Goal: Information Seeking & Learning: Learn about a topic

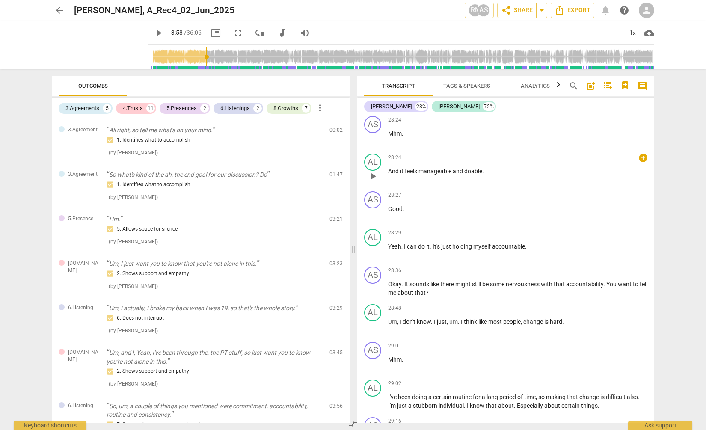
scroll to position [9160, 0]
drag, startPoint x: 404, startPoint y: 290, endPoint x: 499, endPoint y: 289, distance: 94.6
click at [478, 290] on p "Okay . It sounds like there might still be some nervousness with that accountab…" at bounding box center [517, 287] width 259 height 18
click at [499, 295] on p "Okay . It sounds like there might still be some nervousness with that accountab…" at bounding box center [517, 287] width 259 height 18
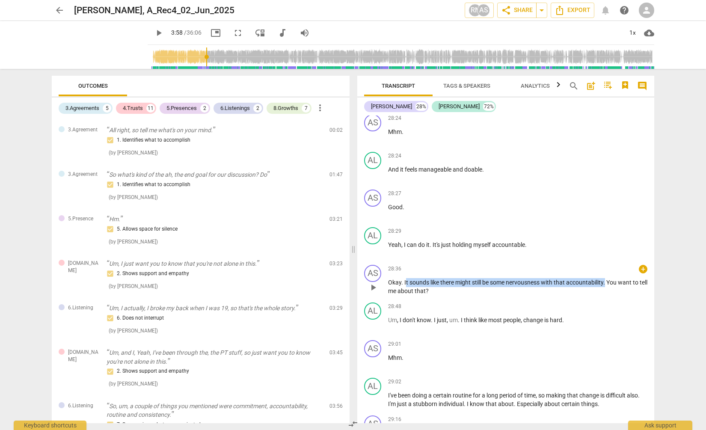
drag, startPoint x: 407, startPoint y: 289, endPoint x: 607, endPoint y: 293, distance: 200.4
click at [607, 293] on p "Okay . It sounds like there might still be some nervousness with that accountab…" at bounding box center [517, 287] width 259 height 18
click at [569, 286] on span "accountability" at bounding box center [584, 282] width 37 height 7
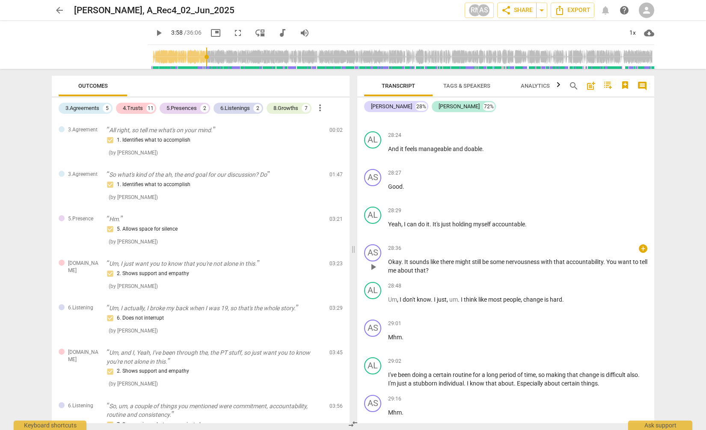
scroll to position [9180, 0]
drag, startPoint x: 402, startPoint y: 309, endPoint x: 576, endPoint y: 312, distance: 174.7
click at [576, 305] on p "Um , I don't know . I just , um . I think like most people , change is hard ." at bounding box center [517, 300] width 259 height 9
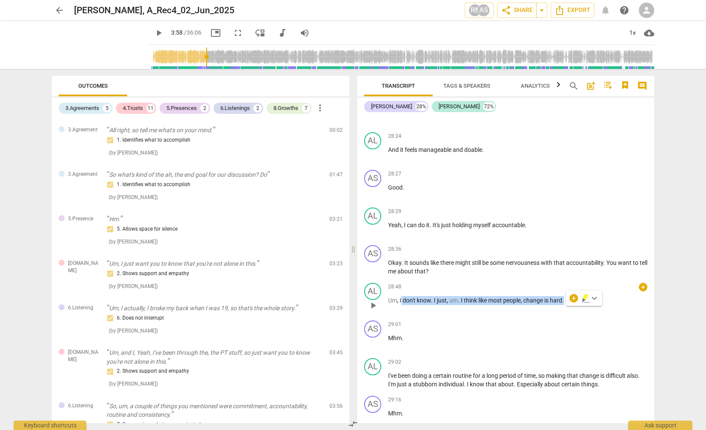
click at [562, 304] on span "hard" at bounding box center [556, 300] width 12 height 7
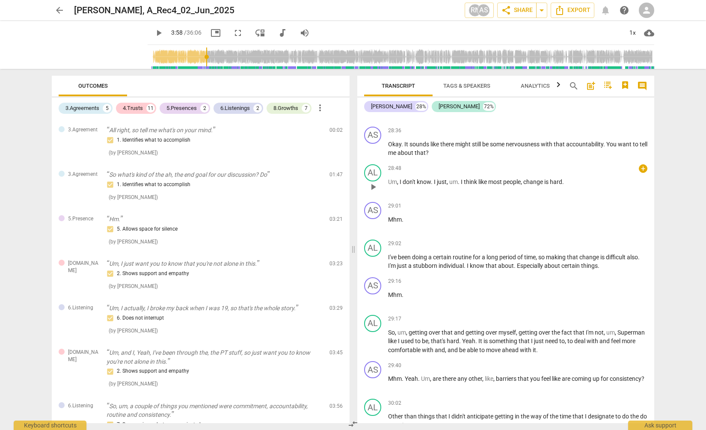
scroll to position [9328, 0]
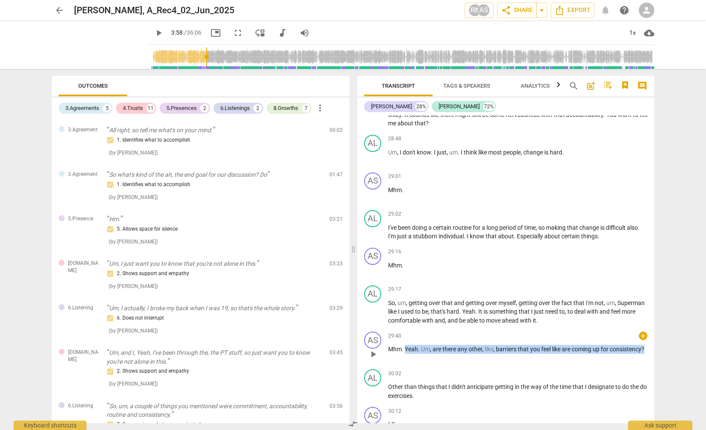
drag, startPoint x: 406, startPoint y: 359, endPoint x: 597, endPoint y: 369, distance: 191.2
click at [597, 354] on p "Mhm . Yeah . Um , are there any other , like , barriers that you feel like are …" at bounding box center [517, 349] width 259 height 9
click at [566, 354] on p "Mhm . Yeah . Um , are there any other , like , barriers that you feel like are …" at bounding box center [517, 349] width 259 height 9
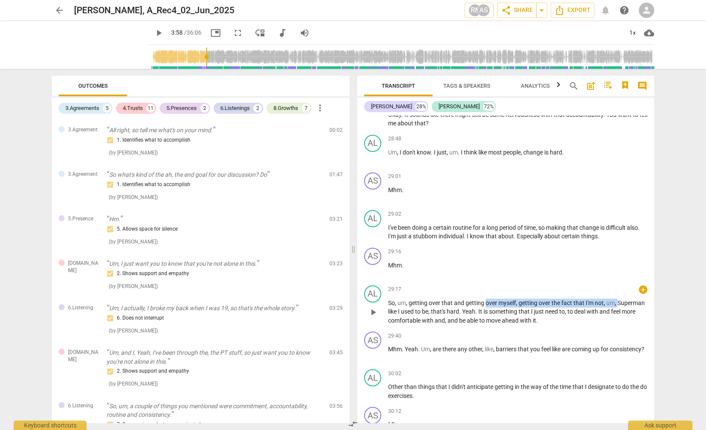
drag, startPoint x: 388, startPoint y: 321, endPoint x: 485, endPoint y: 311, distance: 97.2
click at [485, 311] on p "So , um , getting over that and getting over myself , getting over the fact tha…" at bounding box center [517, 312] width 259 height 27
click at [494, 316] on p "So , um , getting over that and getting over myself , getting over the fact tha…" at bounding box center [517, 312] width 259 height 27
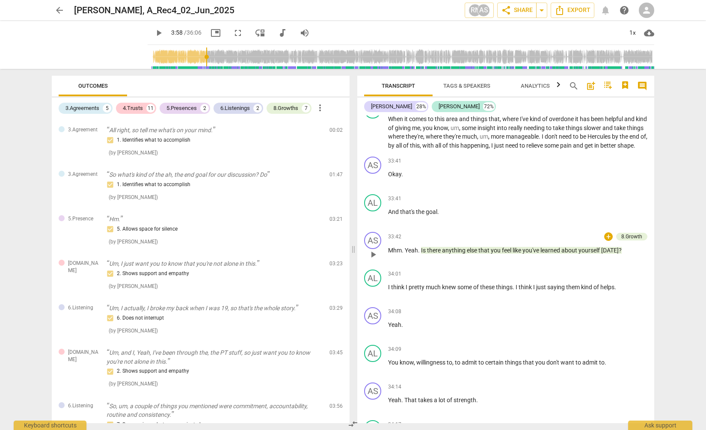
scroll to position [10552, 0]
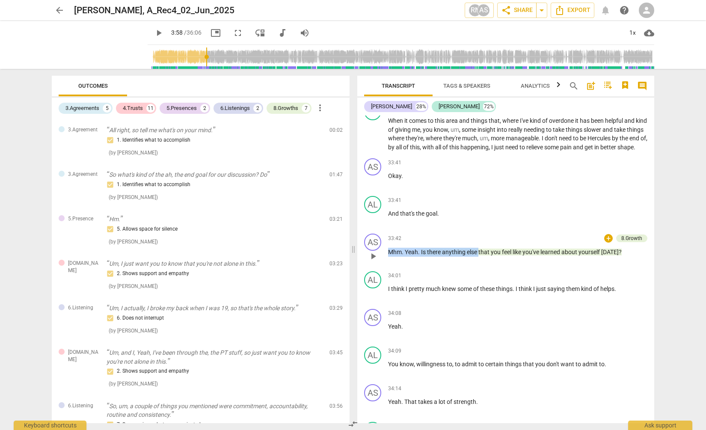
drag, startPoint x: 624, startPoint y: 264, endPoint x: 479, endPoint y: 270, distance: 145.2
click at [479, 257] on p "Mhm . Yeah . Is there anything else that you feel like you've learned about you…" at bounding box center [517, 252] width 259 height 9
click at [462, 265] on div "33:42 + 8.Growth keyboard_arrow_right Mhm . Yeah . Is there anything else that …" at bounding box center [517, 249] width 259 height 31
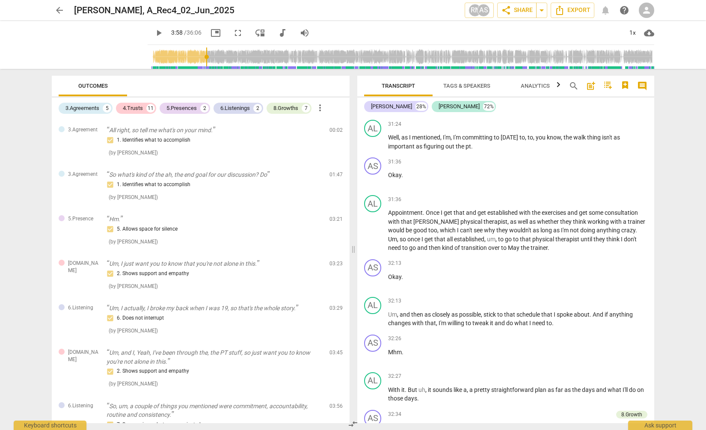
scroll to position [10121, 0]
